Goal: Information Seeking & Learning: Understand process/instructions

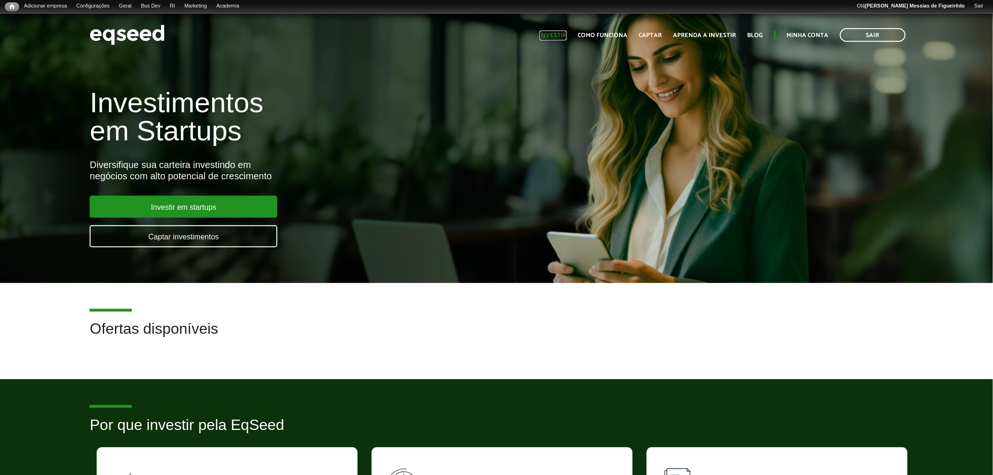
click at [556, 34] on link "Investir" at bounding box center [553, 35] width 27 height 6
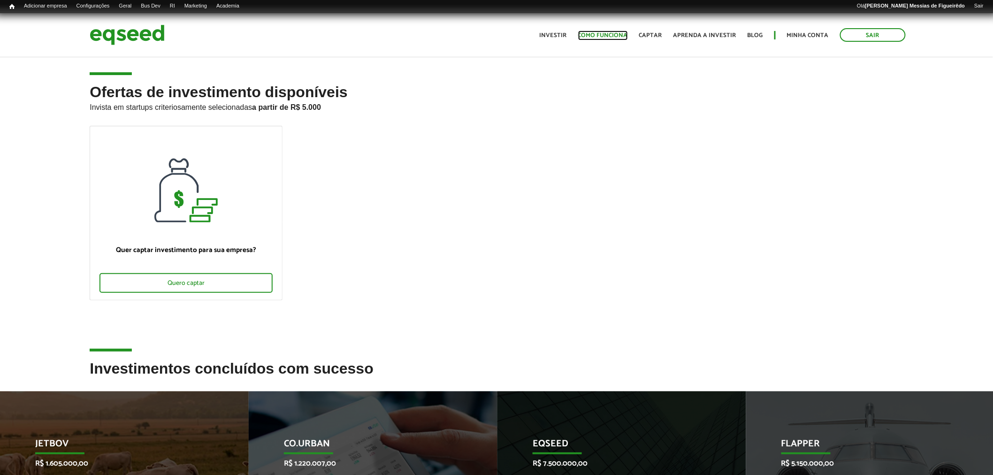
click at [608, 32] on link "Como funciona" at bounding box center [603, 35] width 50 height 6
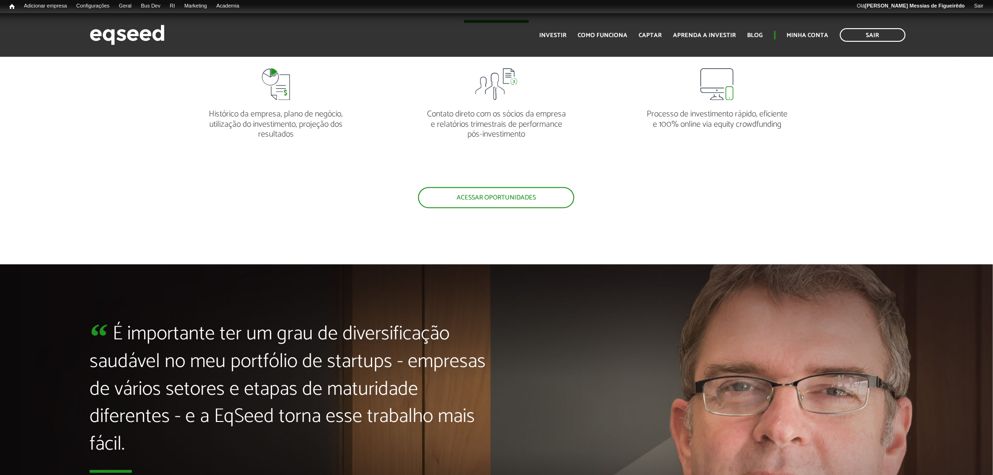
scroll to position [2189, 0]
click at [202, 58] on link "UTM Data" at bounding box center [217, 53] width 75 height 9
